Goal: Navigation & Orientation: Understand site structure

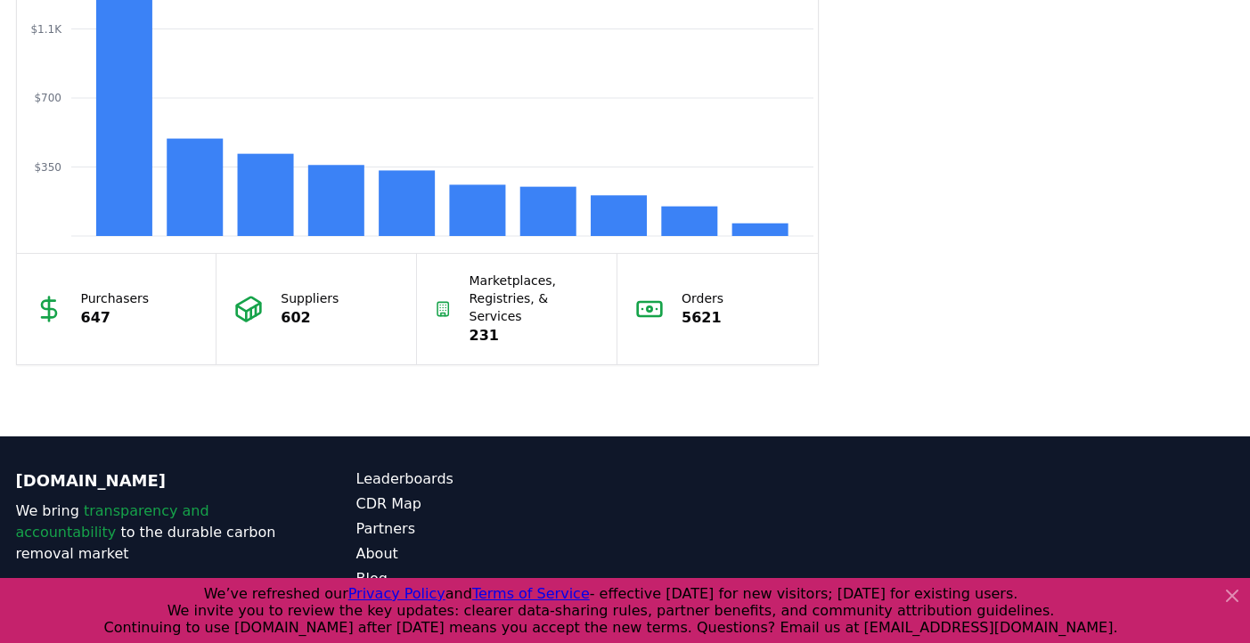
scroll to position [1672, 0]
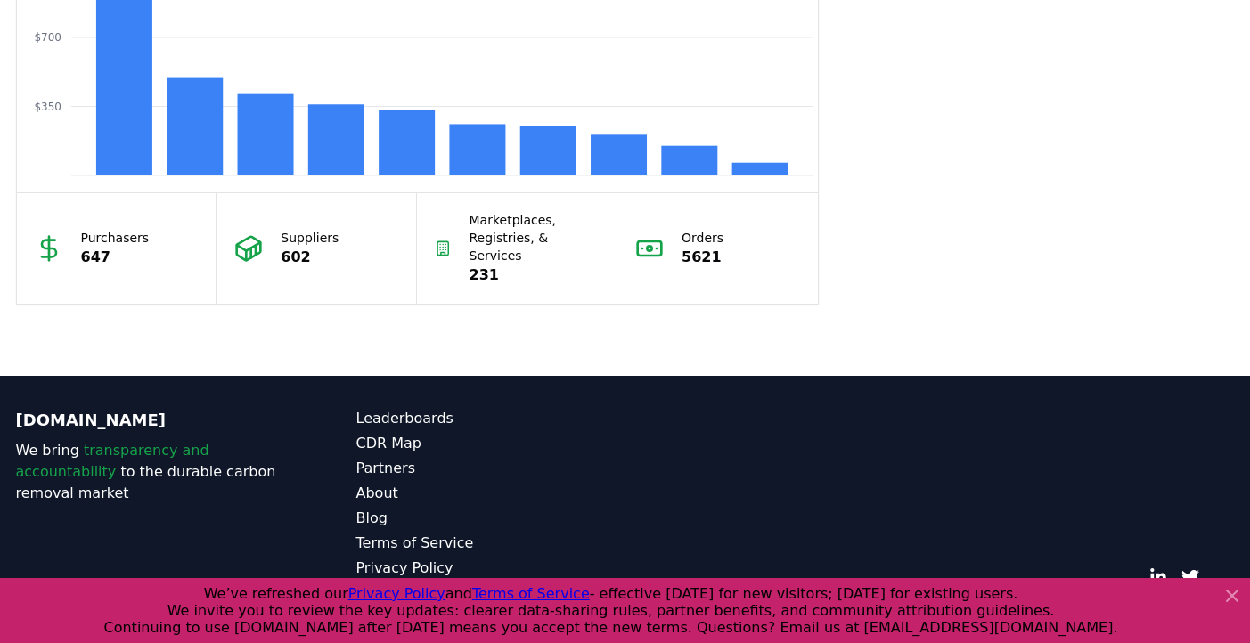
click at [1230, 595] on icon at bounding box center [1232, 596] width 11 height 11
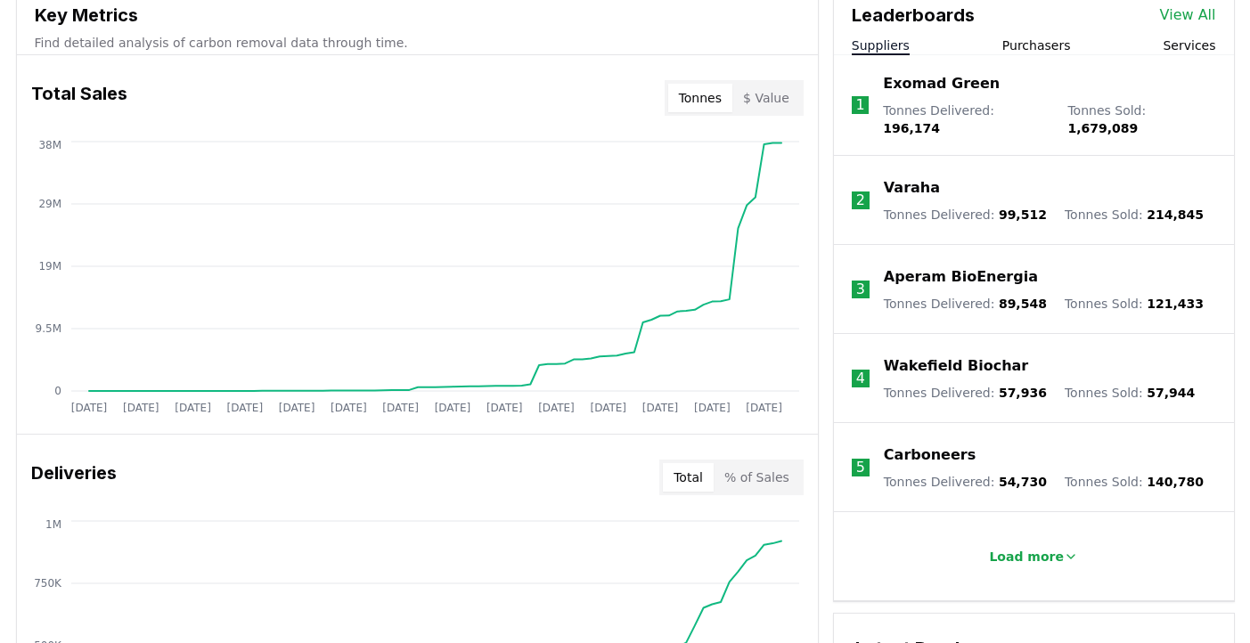
scroll to position [0, 0]
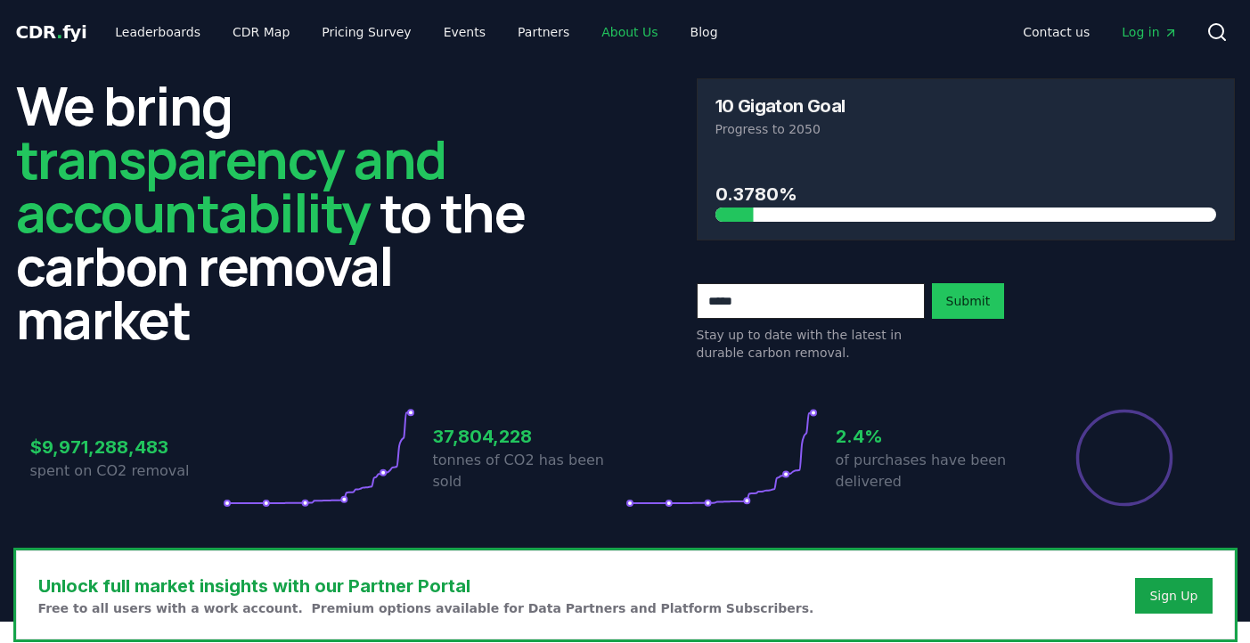
click at [611, 37] on link "About Us" at bounding box center [629, 32] width 85 height 32
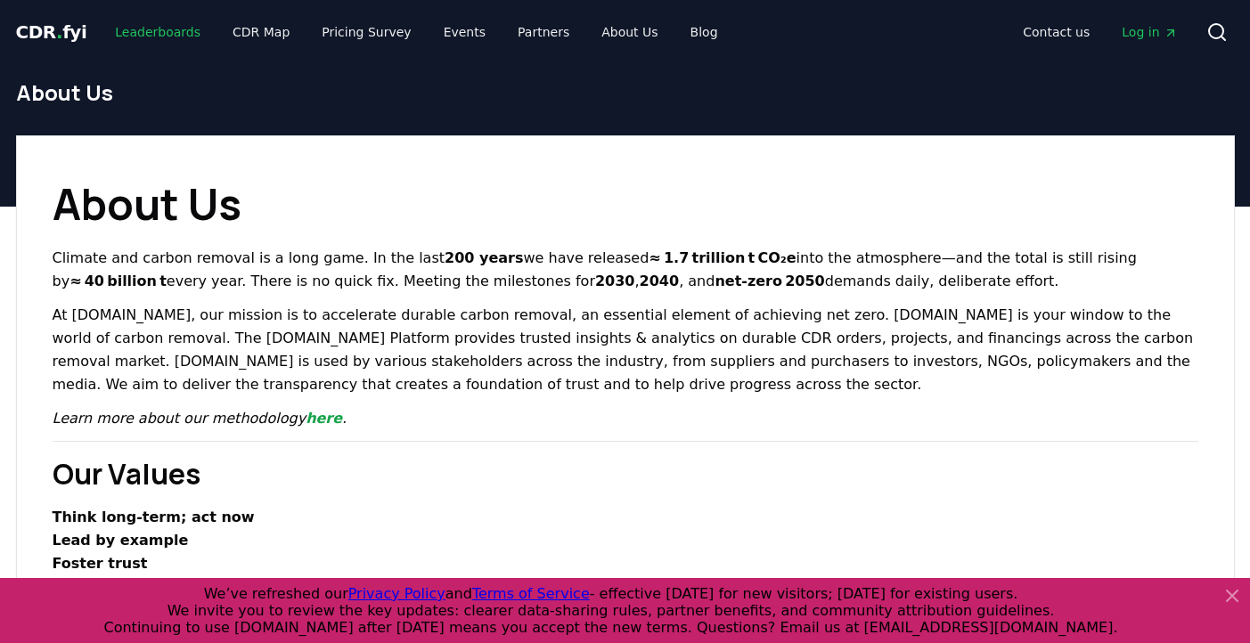
click at [176, 27] on link "Leaderboards" at bounding box center [158, 32] width 114 height 32
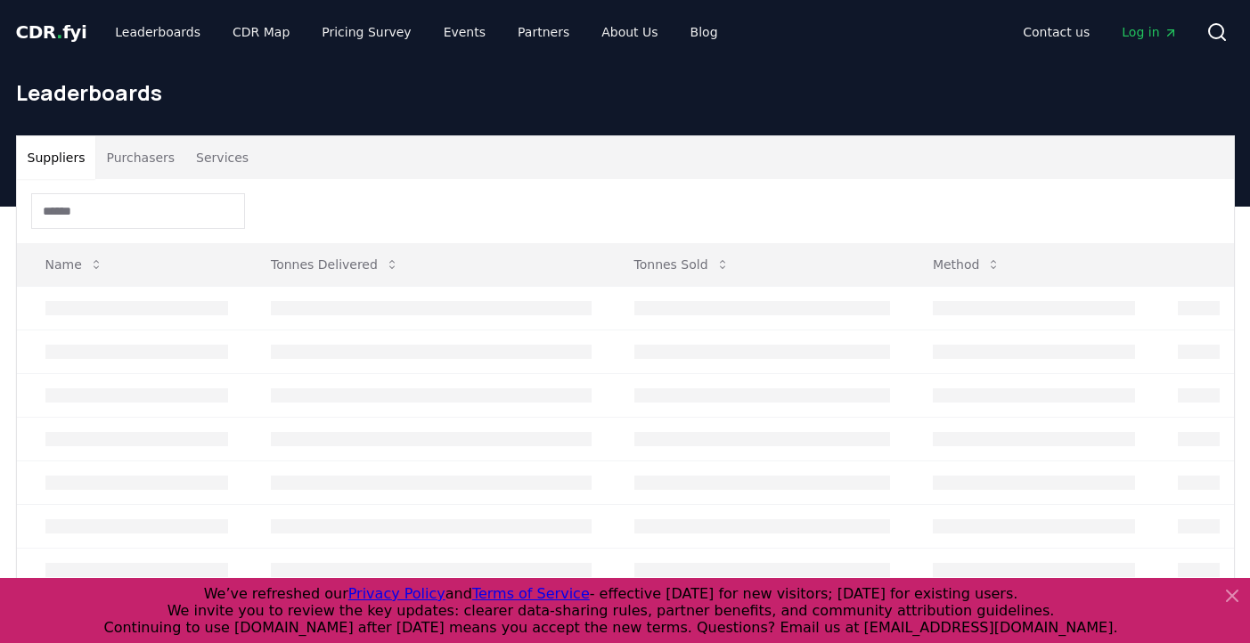
click at [56, 26] on span "." at bounding box center [59, 31] width 6 height 21
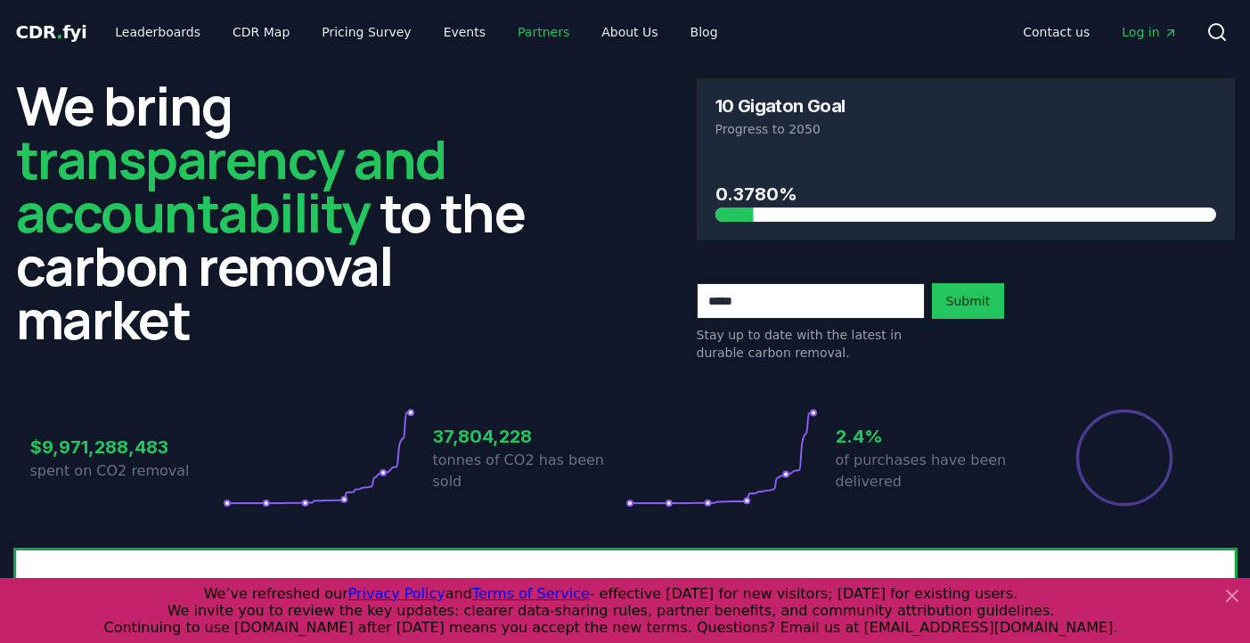
click at [516, 33] on link "Partners" at bounding box center [543, 32] width 80 height 32
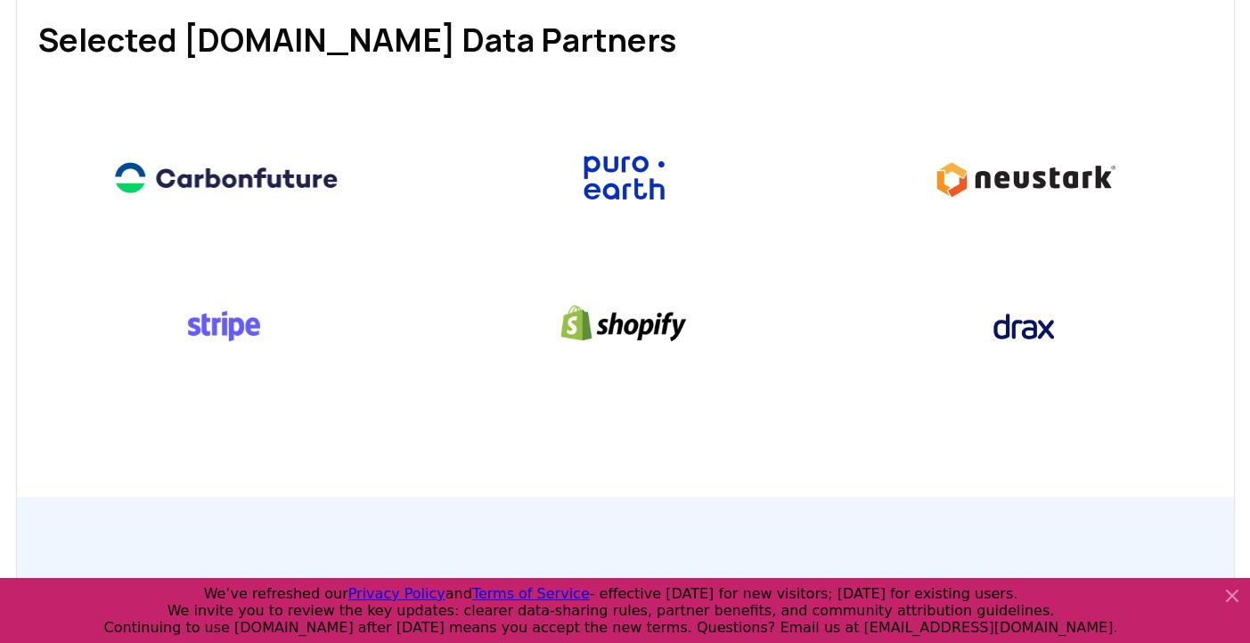
scroll to position [886, 0]
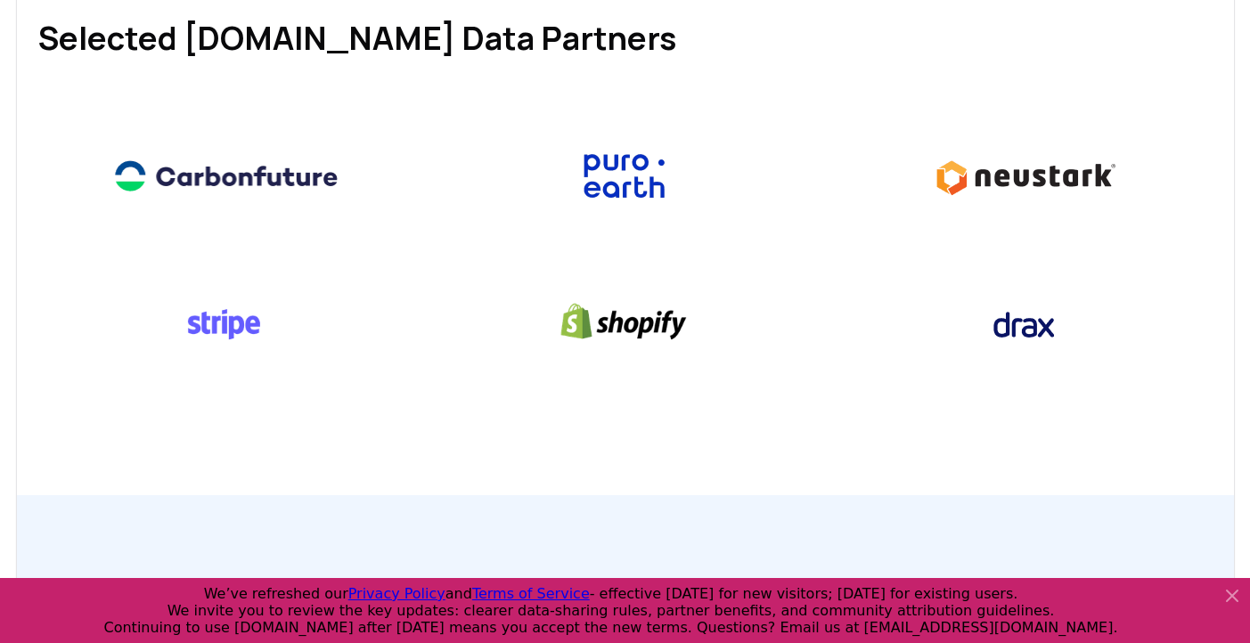
click at [303, 175] on img at bounding box center [226, 176] width 255 height 98
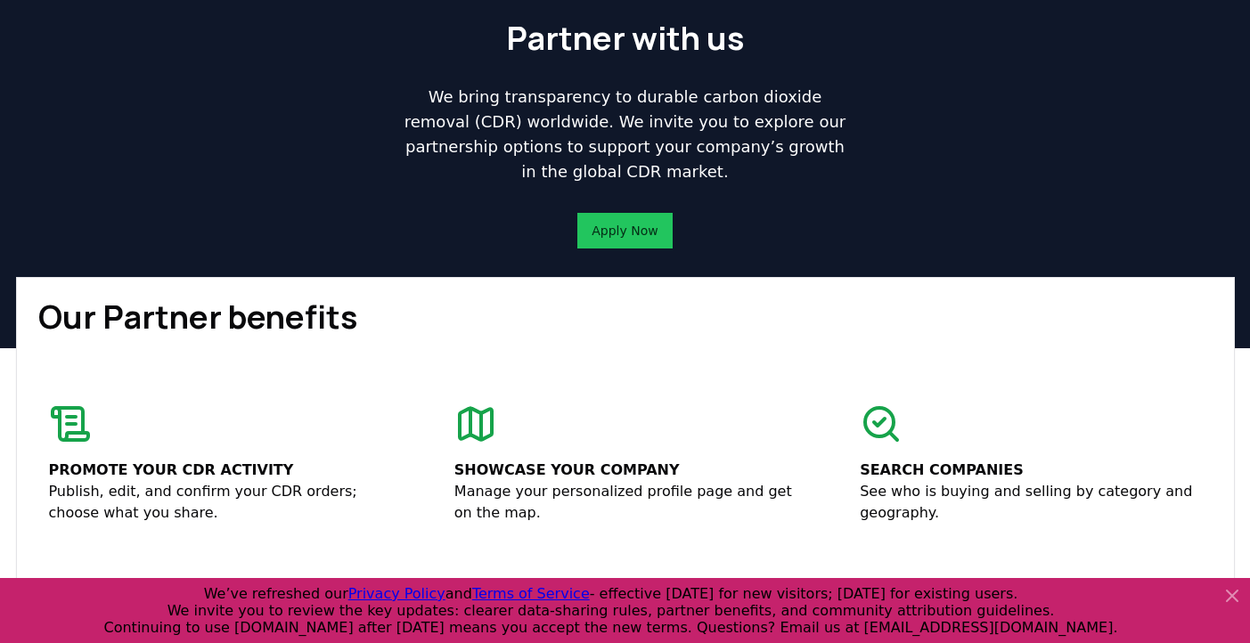
scroll to position [0, 0]
